Goal: Task Accomplishment & Management: Manage account settings

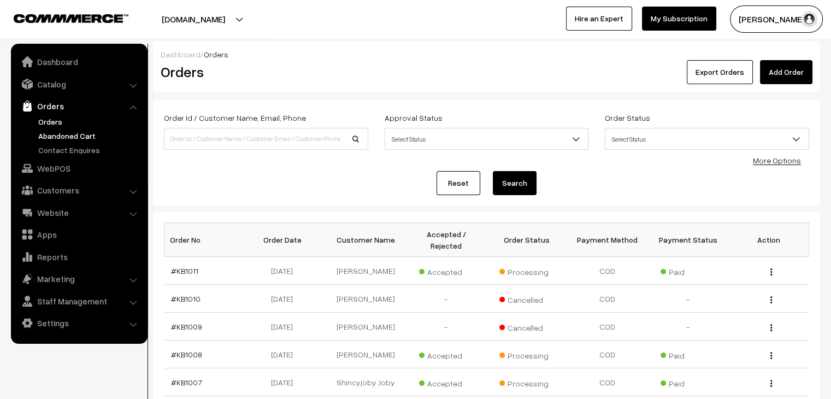
click at [84, 131] on link "Abandoned Cart" at bounding box center [90, 135] width 108 height 11
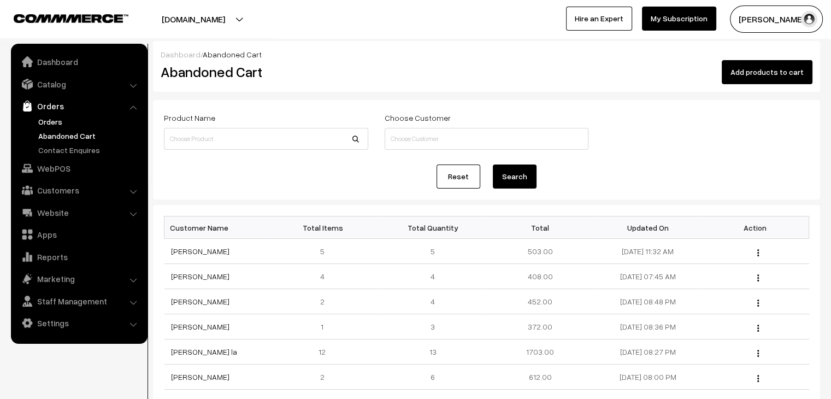
click at [54, 121] on link "Orders" at bounding box center [90, 121] width 108 height 11
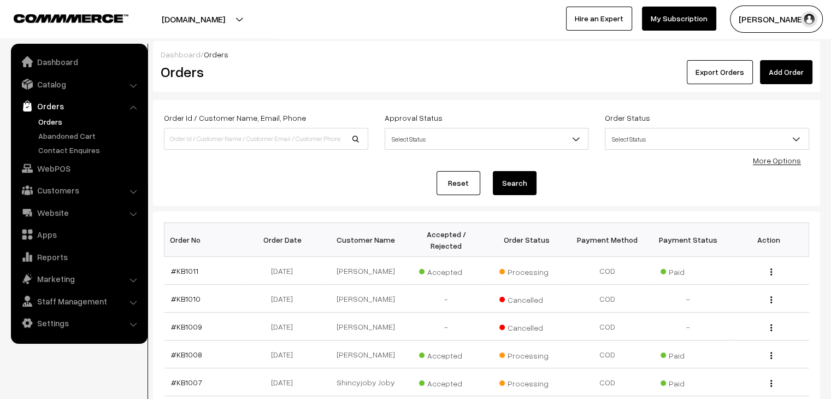
drag, startPoint x: 216, startPoint y: 178, endPoint x: 202, endPoint y: 175, distance: 14.9
click at [219, 180] on div "Reset Search" at bounding box center [486, 183] width 645 height 24
click at [46, 135] on link "Abandoned Cart" at bounding box center [90, 135] width 108 height 11
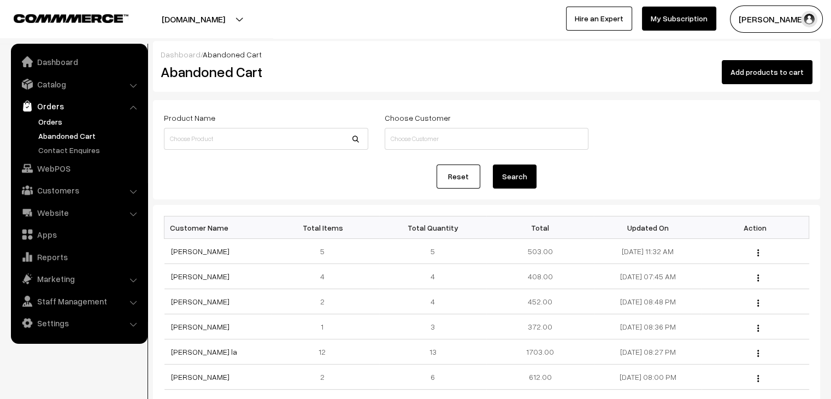
click at [42, 121] on link "Orders" at bounding box center [90, 121] width 108 height 11
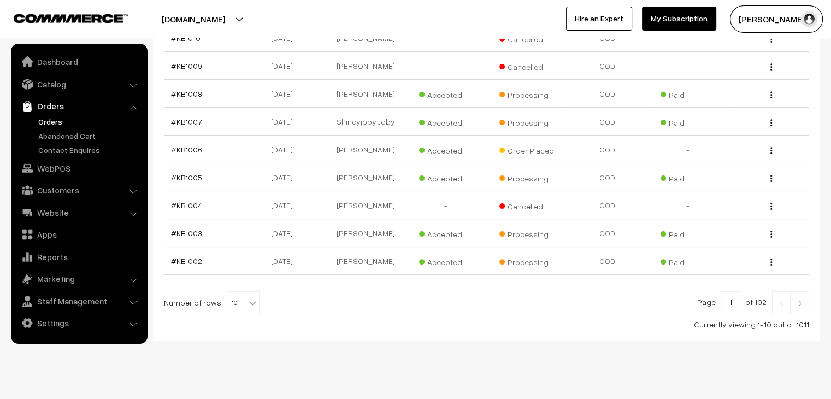
click at [250, 297] on b at bounding box center [252, 302] width 11 height 11
select select "90"
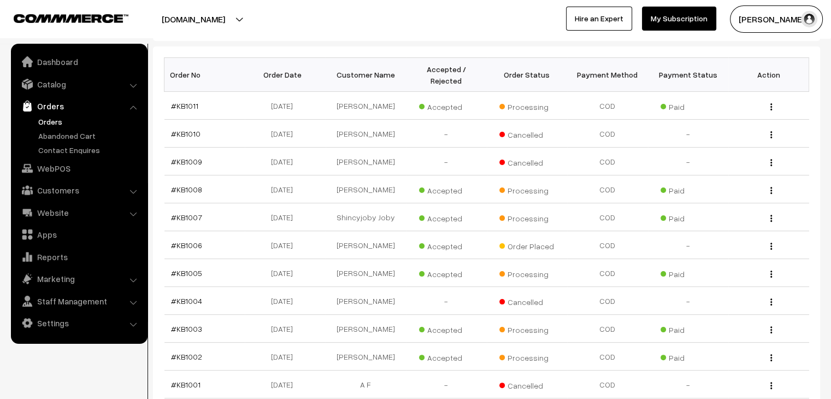
scroll to position [164, 0]
click at [75, 136] on link "Abandoned Cart" at bounding box center [90, 135] width 108 height 11
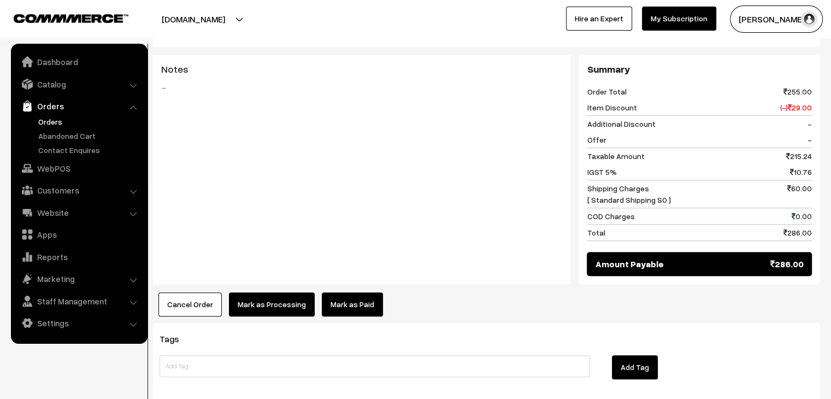
click at [203, 292] on button "Cancel Order" at bounding box center [189, 304] width 63 height 24
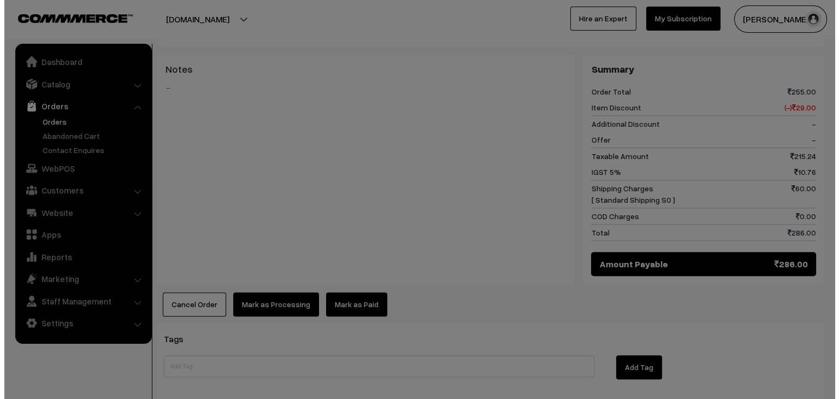
scroll to position [493, 0]
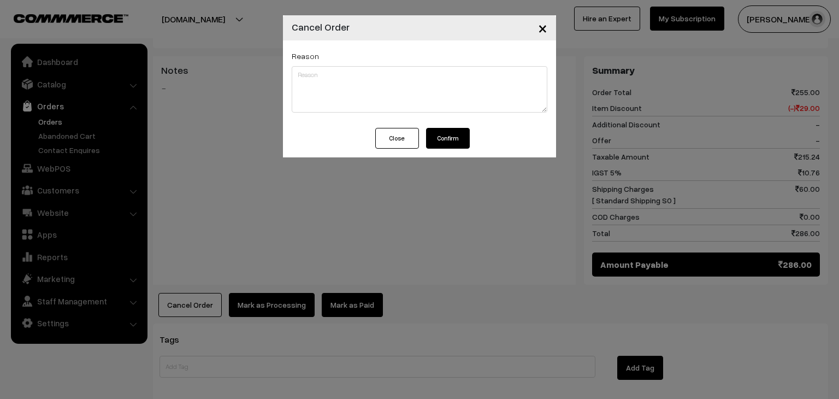
click at [461, 134] on button "Confirm" at bounding box center [448, 138] width 44 height 21
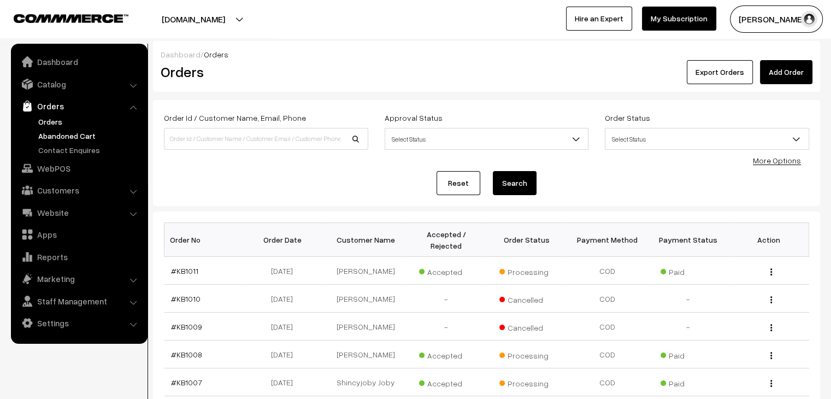
click at [50, 134] on link "Abandoned Cart" at bounding box center [90, 135] width 108 height 11
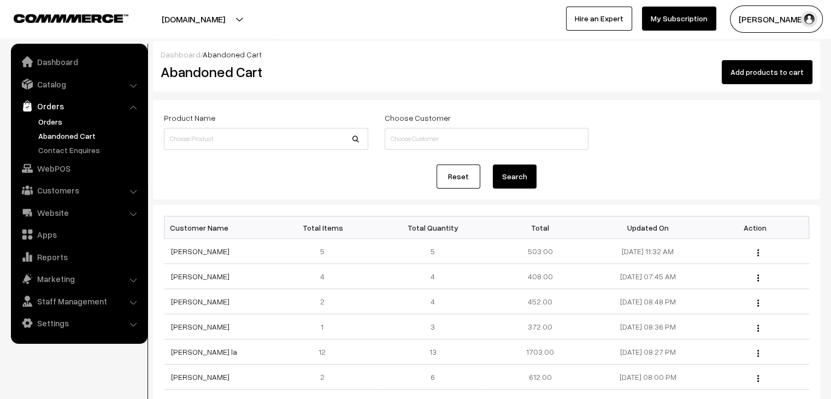
click at [53, 118] on link "Orders" at bounding box center [90, 121] width 108 height 11
click at [55, 189] on link "Customers" at bounding box center [79, 190] width 130 height 20
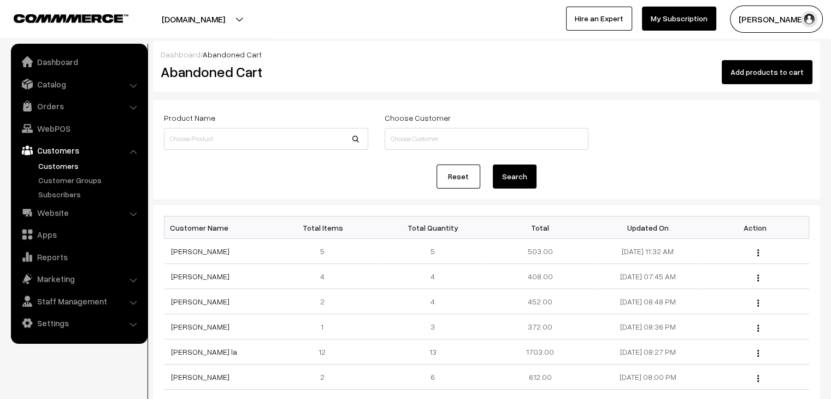
click at [44, 169] on link "Customers" at bounding box center [90, 165] width 108 height 11
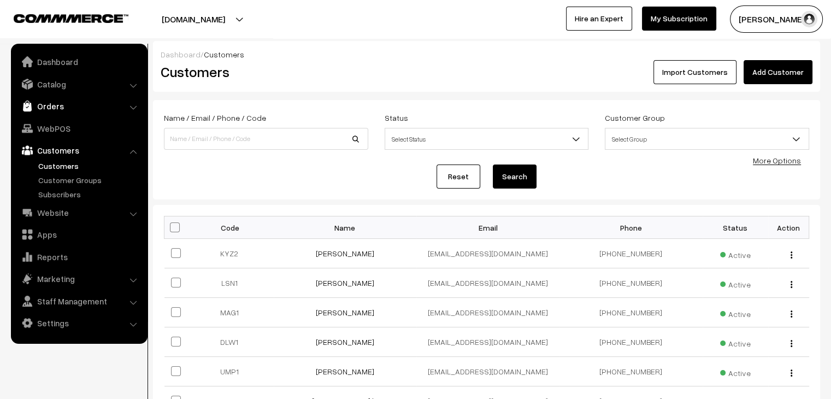
click at [49, 103] on link "Orders" at bounding box center [79, 106] width 130 height 20
click at [63, 136] on link "Abandoned Cart" at bounding box center [90, 135] width 108 height 11
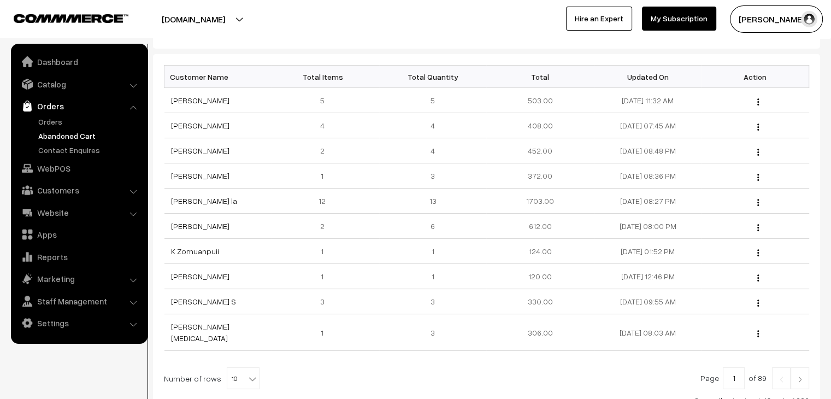
scroll to position [109, 0]
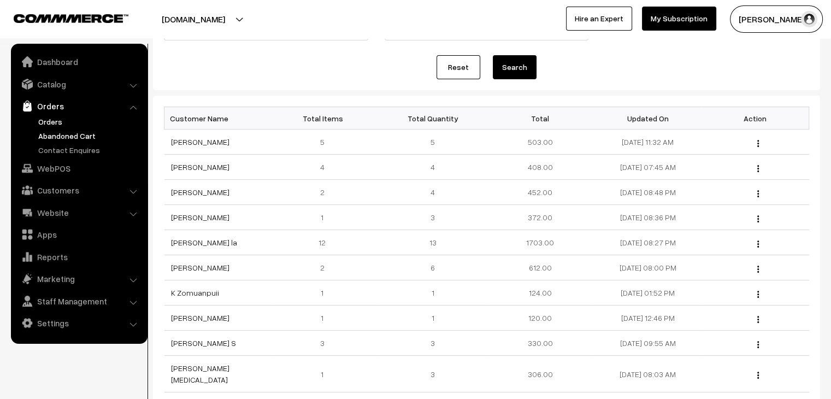
click at [56, 122] on link "Orders" at bounding box center [90, 121] width 108 height 11
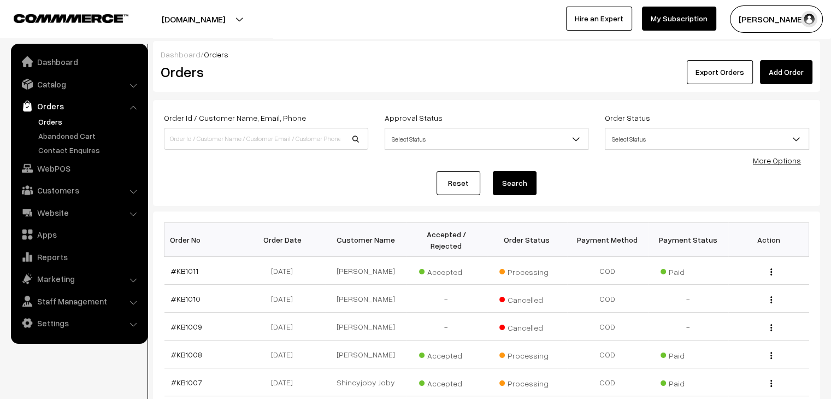
click at [87, 141] on ul "Orders" at bounding box center [79, 136] width 131 height 40
click at [85, 137] on link "Abandoned Cart" at bounding box center [90, 135] width 108 height 11
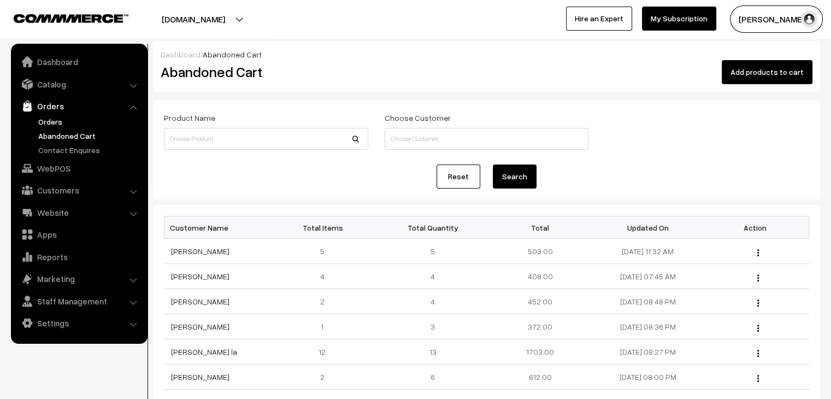
click at [58, 123] on link "Orders" at bounding box center [90, 121] width 108 height 11
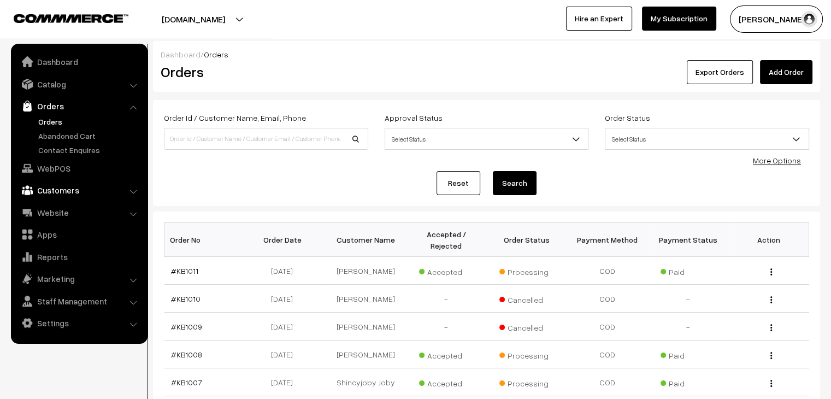
click at [82, 190] on link "Customers" at bounding box center [79, 190] width 130 height 20
click at [72, 169] on link "Customers" at bounding box center [90, 165] width 108 height 11
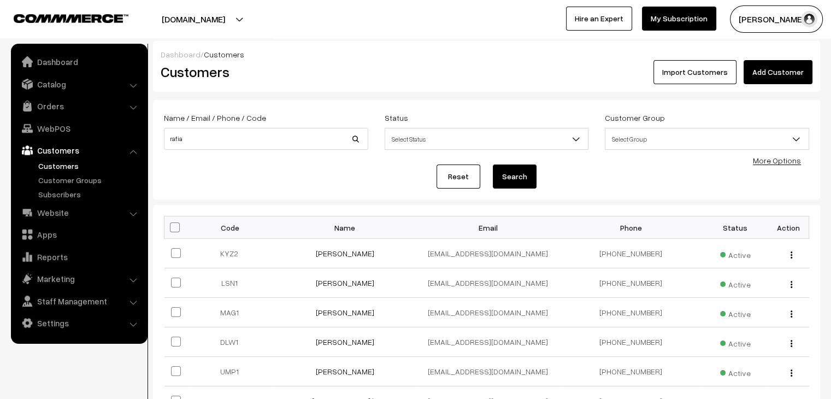
type input "rafia"
click at [493, 165] on button "Search" at bounding box center [515, 177] width 44 height 24
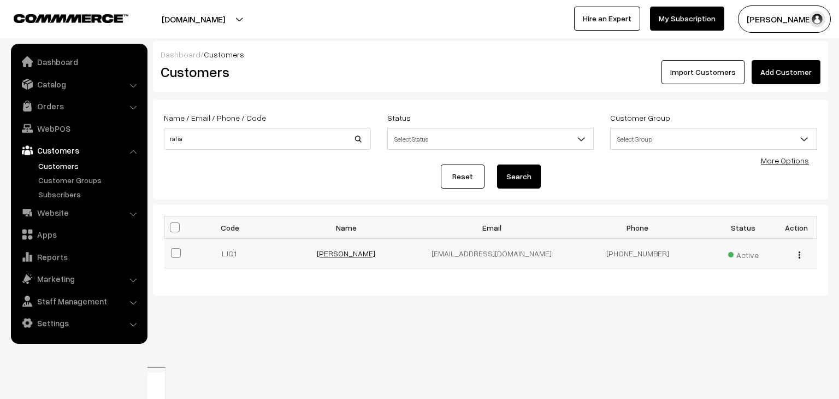
click at [342, 254] on link "Rafia Haleem" at bounding box center [346, 253] width 58 height 9
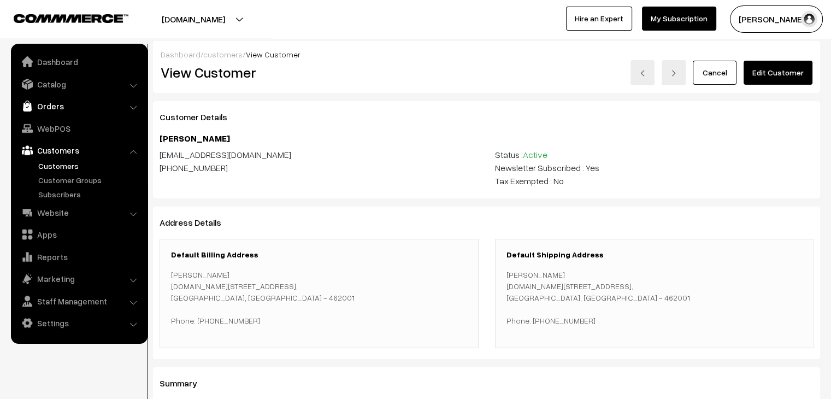
click at [114, 106] on link "Orders" at bounding box center [79, 106] width 130 height 20
click at [101, 134] on link "Abandoned Cart" at bounding box center [90, 135] width 108 height 11
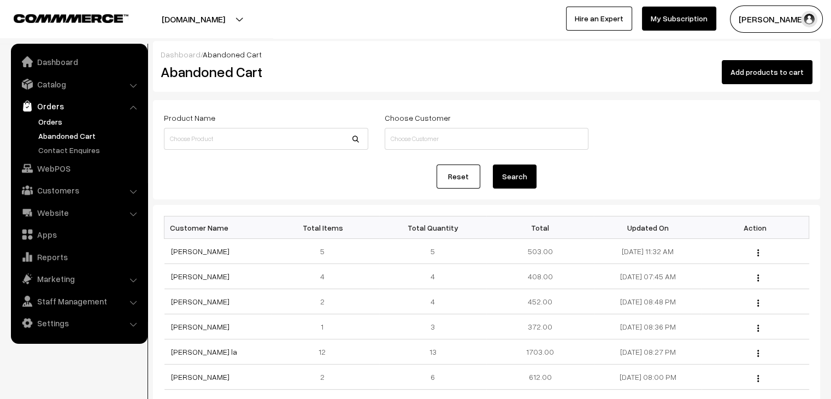
click at [71, 123] on link "Orders" at bounding box center [90, 121] width 108 height 11
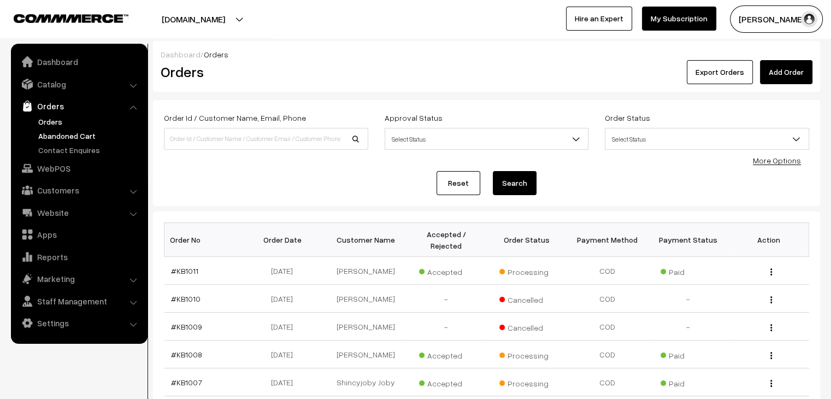
click at [71, 140] on link "Abandoned Cart" at bounding box center [90, 135] width 108 height 11
click at [77, 133] on link "Abandoned Cart" at bounding box center [90, 135] width 108 height 11
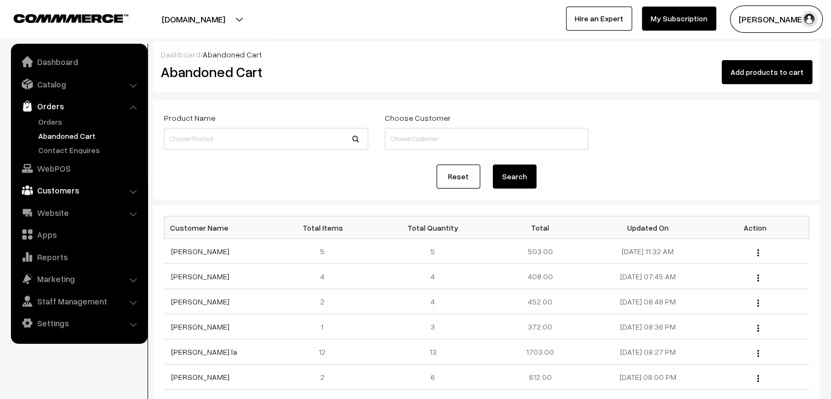
click at [74, 193] on link "Customers" at bounding box center [79, 190] width 130 height 20
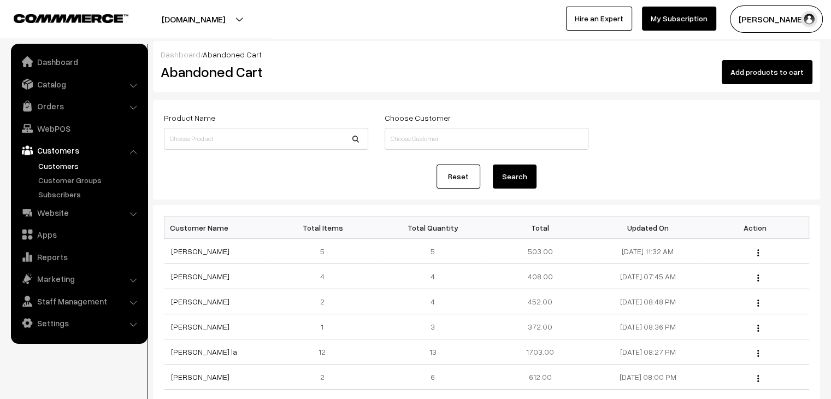
click at [63, 166] on link "Customers" at bounding box center [90, 165] width 108 height 11
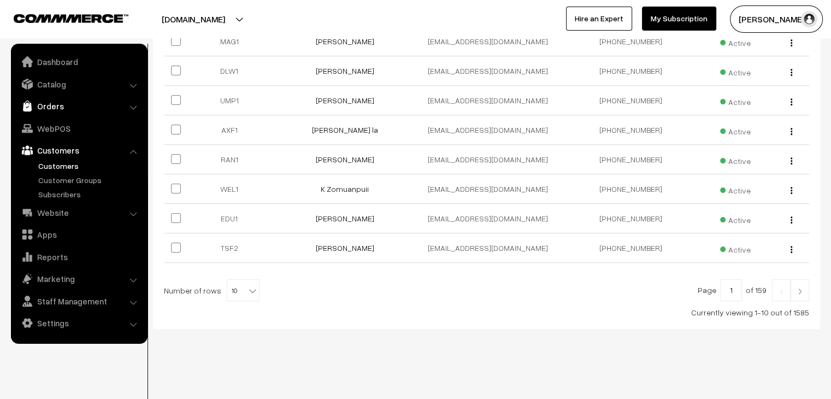
click at [49, 109] on link "Orders" at bounding box center [79, 106] width 130 height 20
click at [55, 134] on link "Abandoned Cart" at bounding box center [90, 135] width 108 height 11
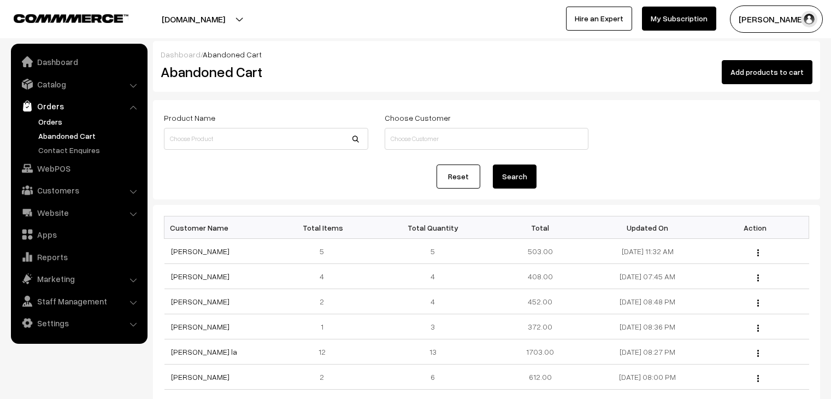
click at [52, 123] on link "Orders" at bounding box center [90, 121] width 108 height 11
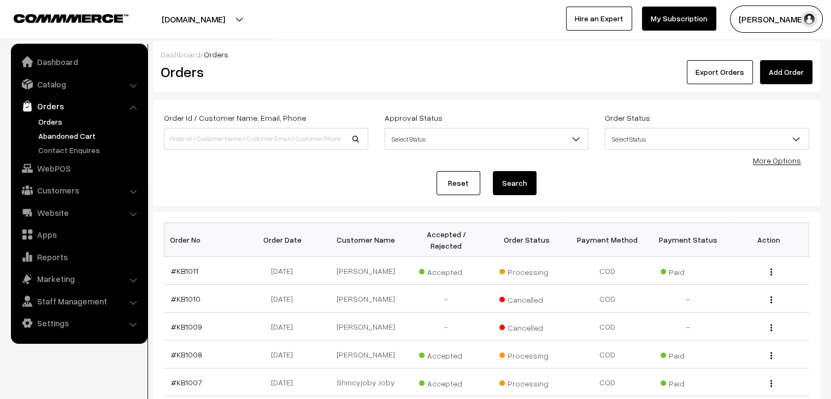
click at [70, 140] on link "Abandoned Cart" at bounding box center [90, 135] width 108 height 11
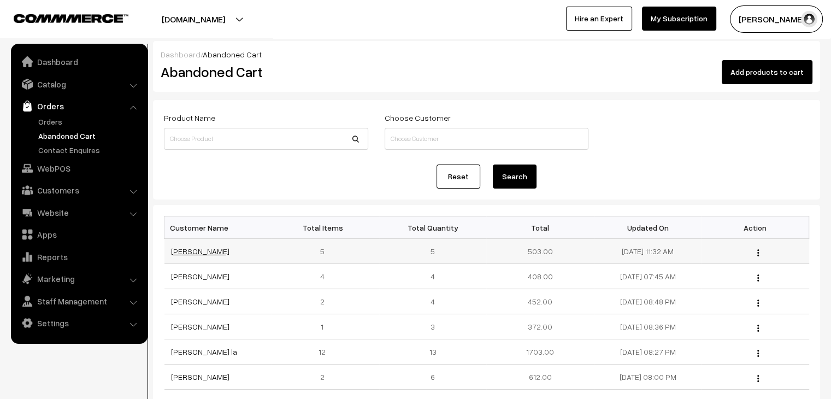
click at [190, 250] on link "[PERSON_NAME]" at bounding box center [200, 250] width 58 height 9
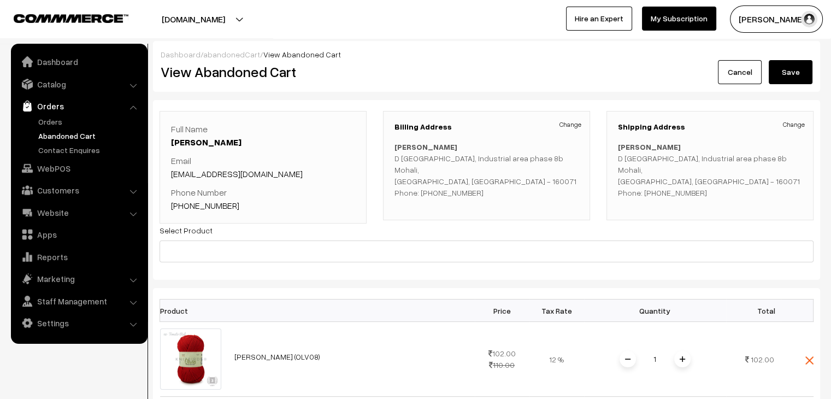
click at [234, 52] on link "abandonedCart" at bounding box center [231, 54] width 57 height 9
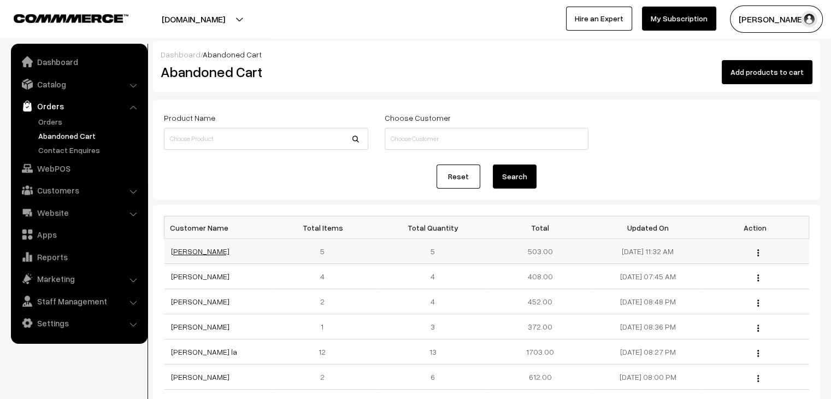
click at [208, 249] on link "[PERSON_NAME]" at bounding box center [200, 250] width 58 height 9
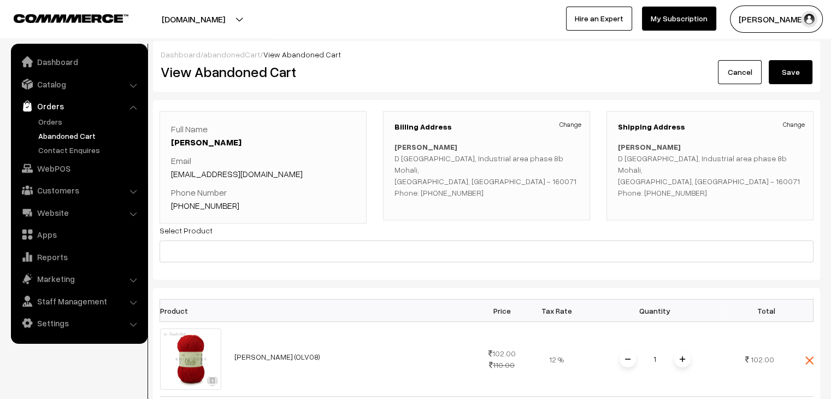
click at [220, 53] on link "abandonedCart" at bounding box center [231, 54] width 57 height 9
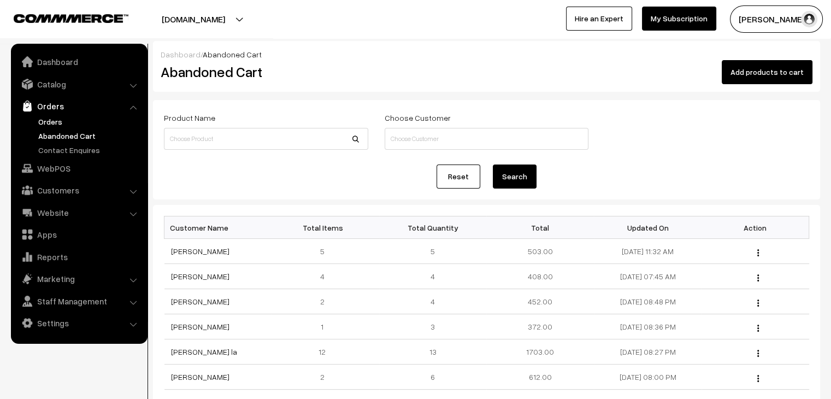
click at [62, 125] on link "Orders" at bounding box center [90, 121] width 108 height 11
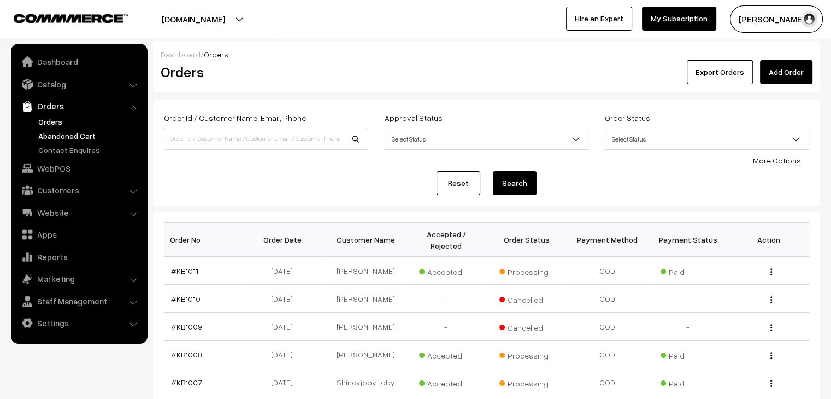
click at [80, 130] on link "Abandoned Cart" at bounding box center [90, 135] width 108 height 11
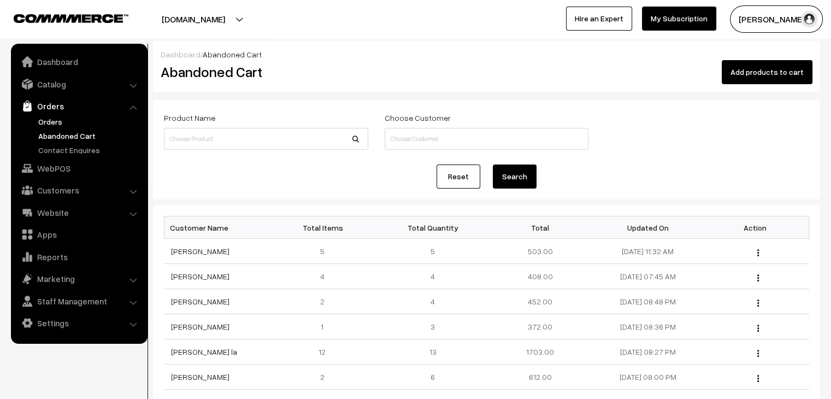
click at [55, 125] on link "Orders" at bounding box center [90, 121] width 108 height 11
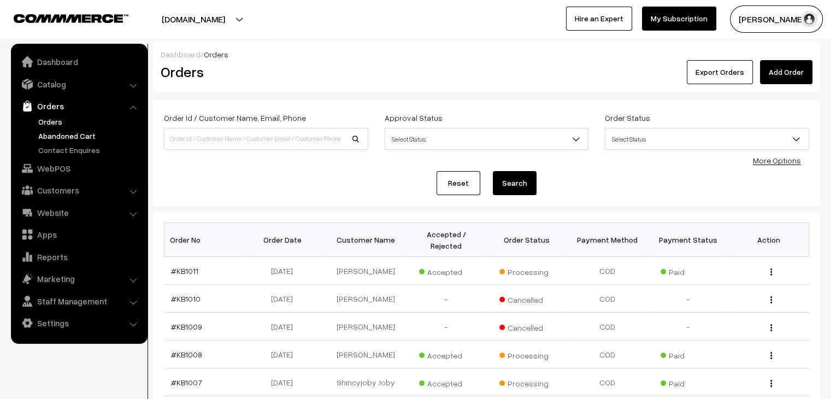
click at [89, 136] on link "Abandoned Cart" at bounding box center [90, 135] width 108 height 11
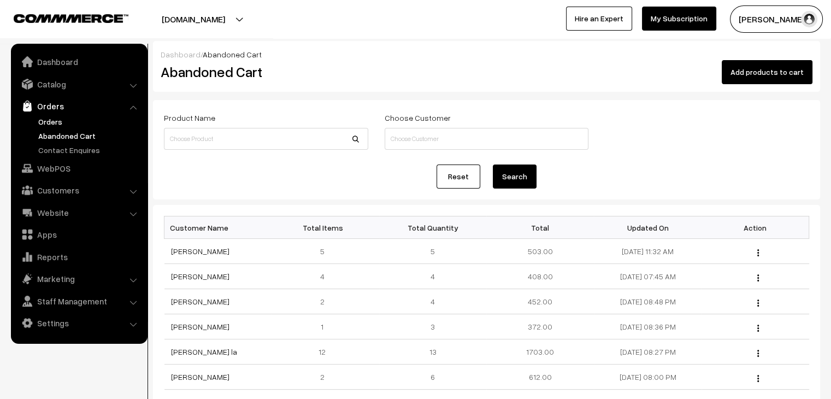
click at [67, 122] on link "Orders" at bounding box center [90, 121] width 108 height 11
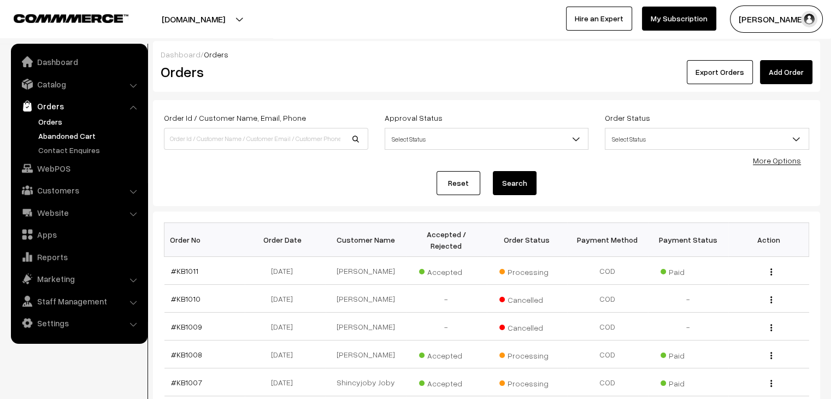
click at [92, 132] on link "Abandoned Cart" at bounding box center [90, 135] width 108 height 11
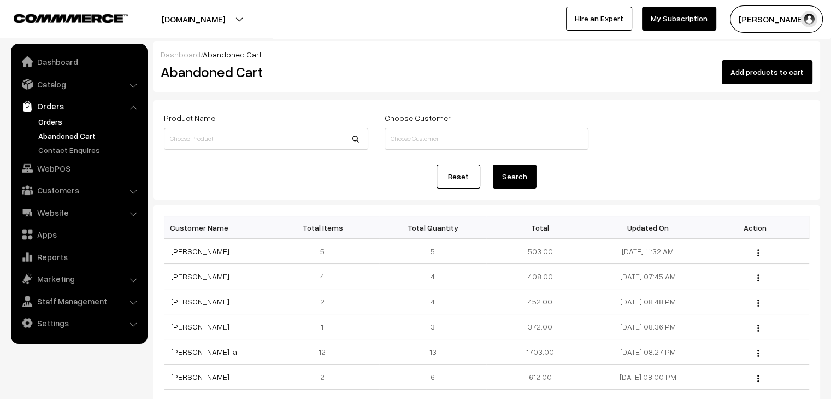
click at [50, 123] on link "Orders" at bounding box center [90, 121] width 108 height 11
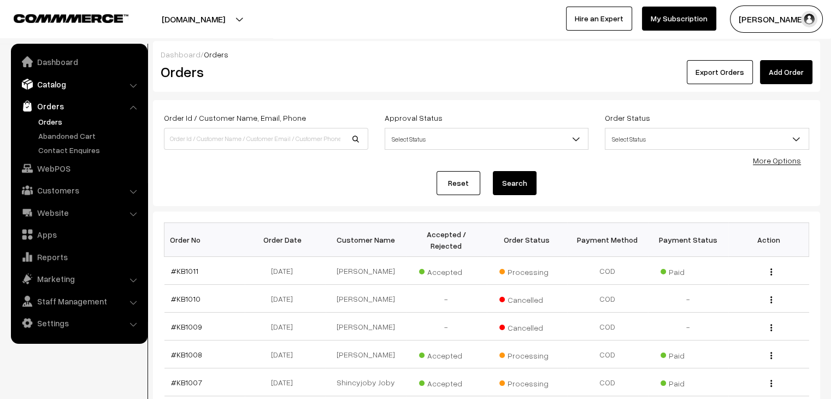
click at [50, 85] on link "Catalog" at bounding box center [79, 84] width 130 height 20
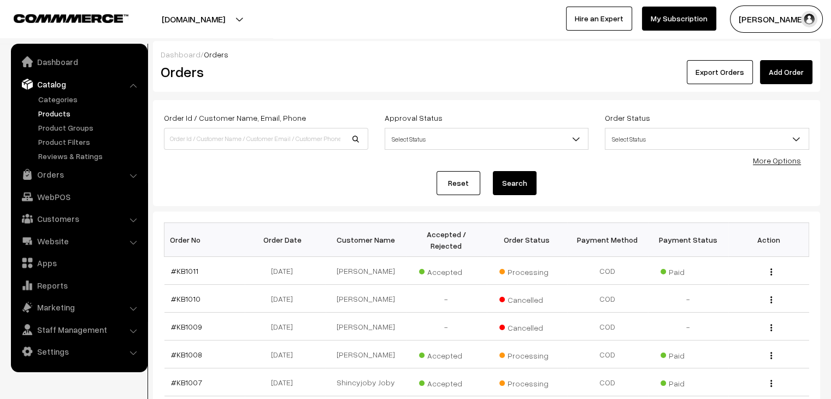
click at [56, 116] on link "Products" at bounding box center [90, 113] width 108 height 11
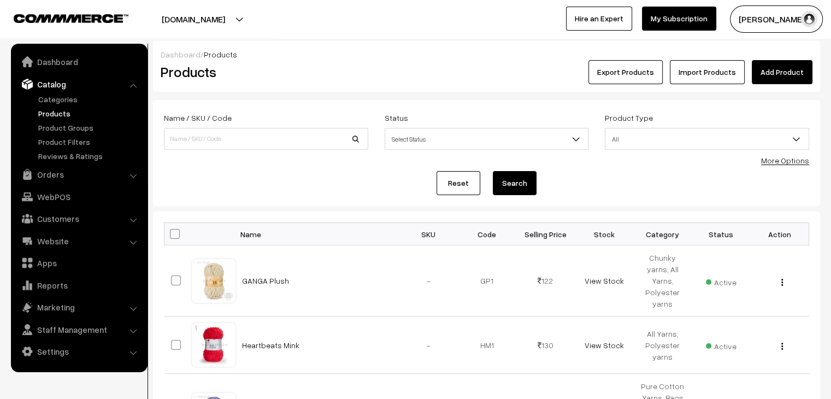
click at [55, 110] on link "Products" at bounding box center [90, 113] width 108 height 11
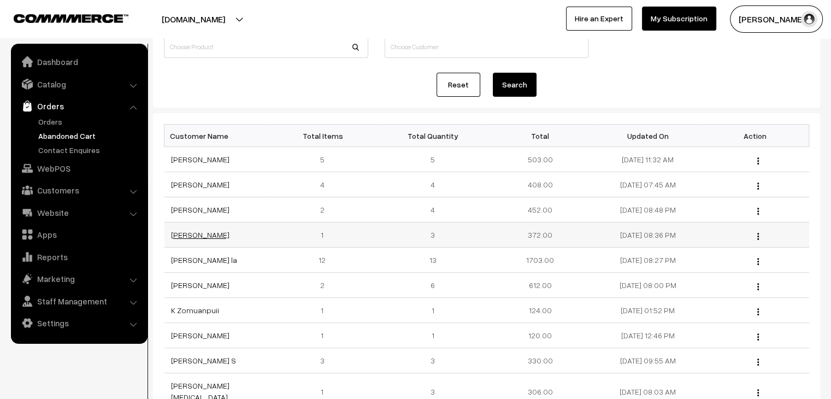
scroll to position [109, 0]
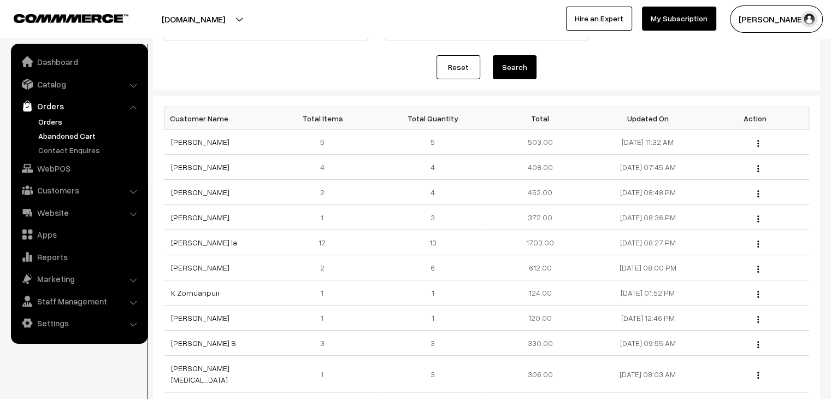
click at [62, 118] on link "Orders" at bounding box center [90, 121] width 108 height 11
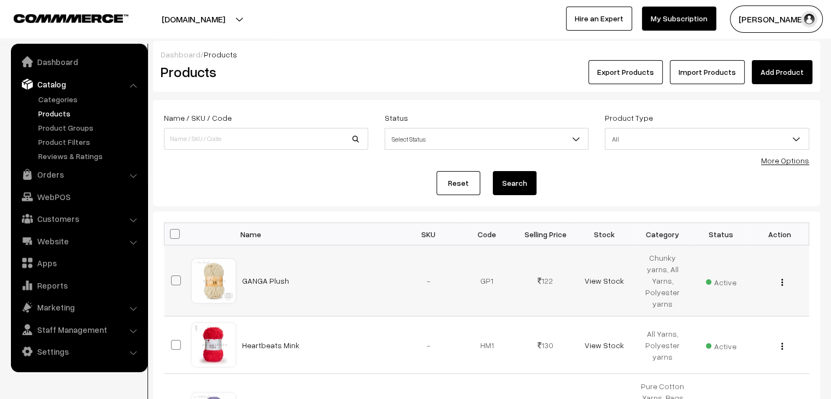
click at [782, 279] on img "button" at bounding box center [783, 282] width 2 height 7
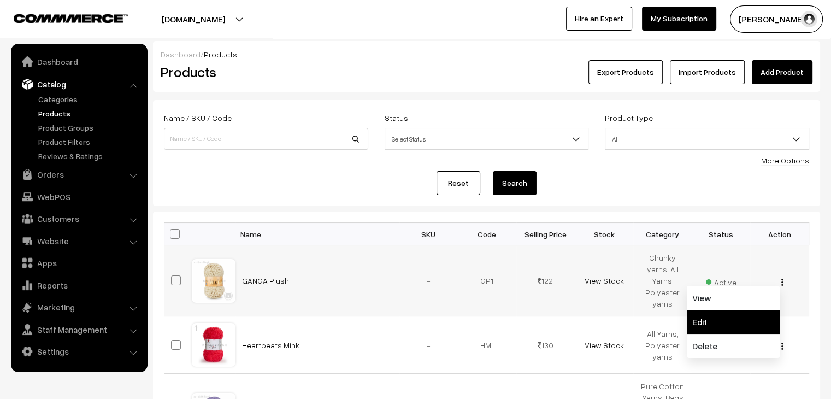
click at [756, 310] on link "Edit" at bounding box center [733, 322] width 93 height 24
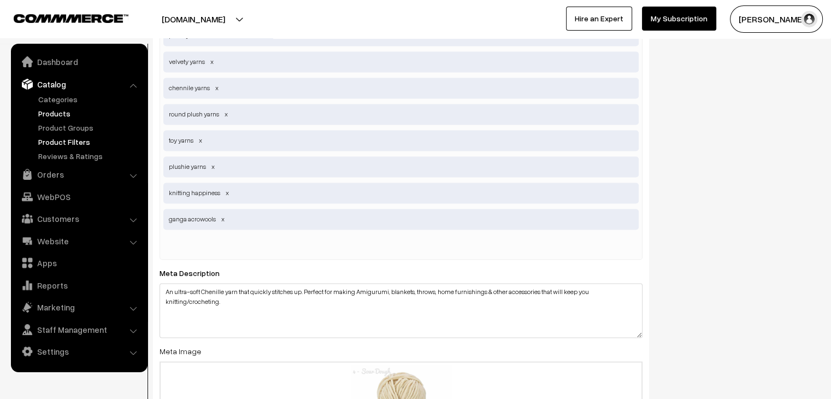
scroll to position [1640, 0]
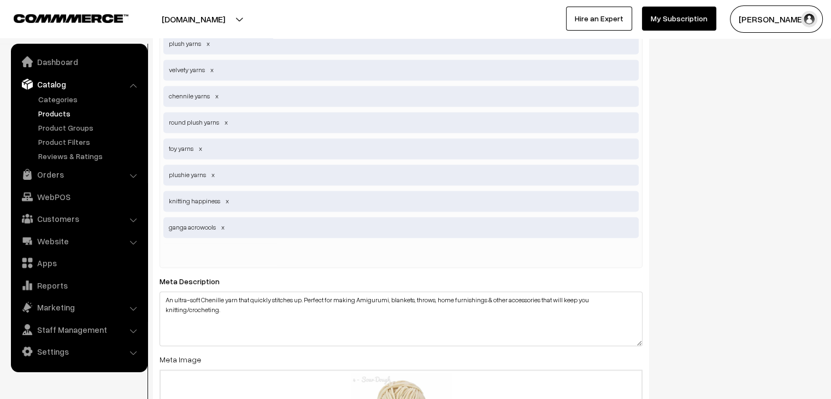
click at [56, 111] on link "Products" at bounding box center [90, 113] width 108 height 11
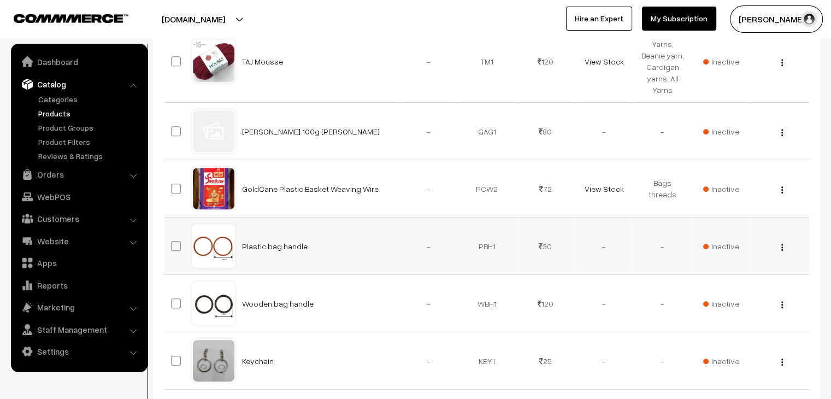
scroll to position [444, 0]
